Goal: Find contact information: Find contact information

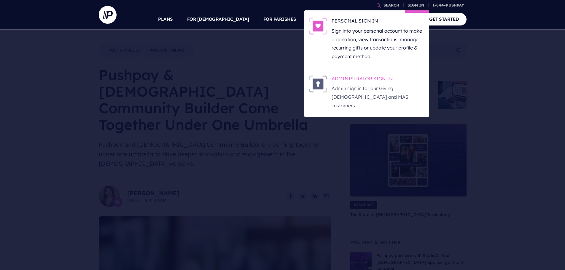
click at [370, 80] on h6 "ADMINISTRATOR SIGN IN" at bounding box center [377, 79] width 92 height 9
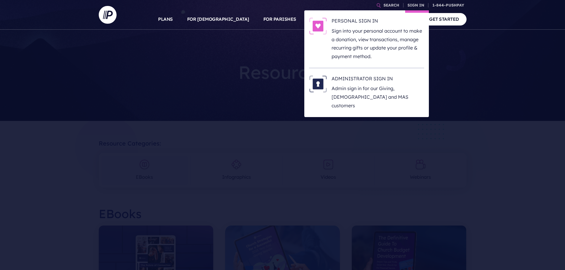
click at [389, 75] on li "ADMINISTRATOR SIGN IN Admin sign in for our Giving, [DEMOGRAPHIC_DATA] and MAS …" at bounding box center [366, 92] width 115 height 49
click at [389, 79] on h6 "ADMINISTRATOR SIGN IN" at bounding box center [377, 79] width 92 height 9
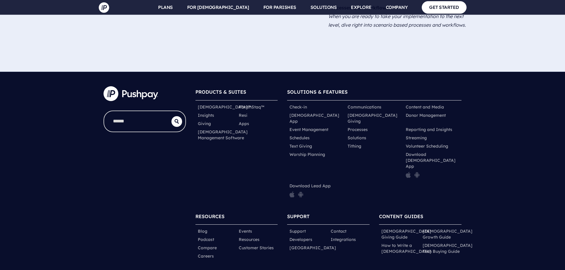
scroll to position [868, 0]
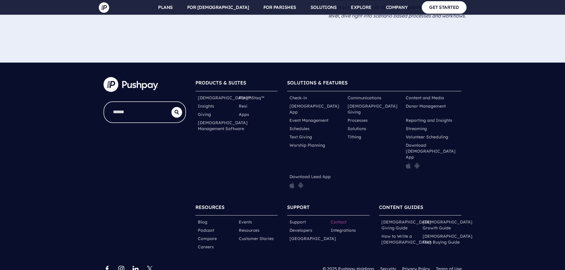
click at [340, 219] on link "Contact" at bounding box center [338, 222] width 16 height 6
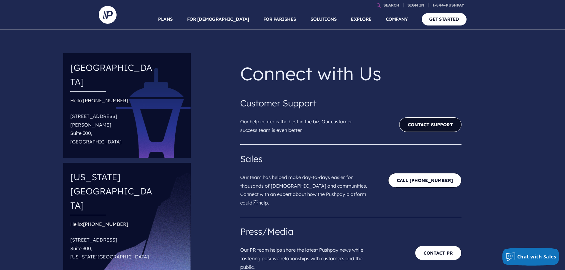
click at [416, 128] on link "Contact Support" at bounding box center [430, 124] width 62 height 15
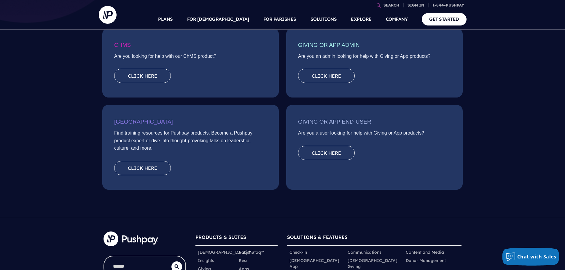
scroll to position [119, 0]
click at [147, 165] on link "Click here" at bounding box center [142, 167] width 57 height 14
